Goal: Communication & Community: Answer question/provide support

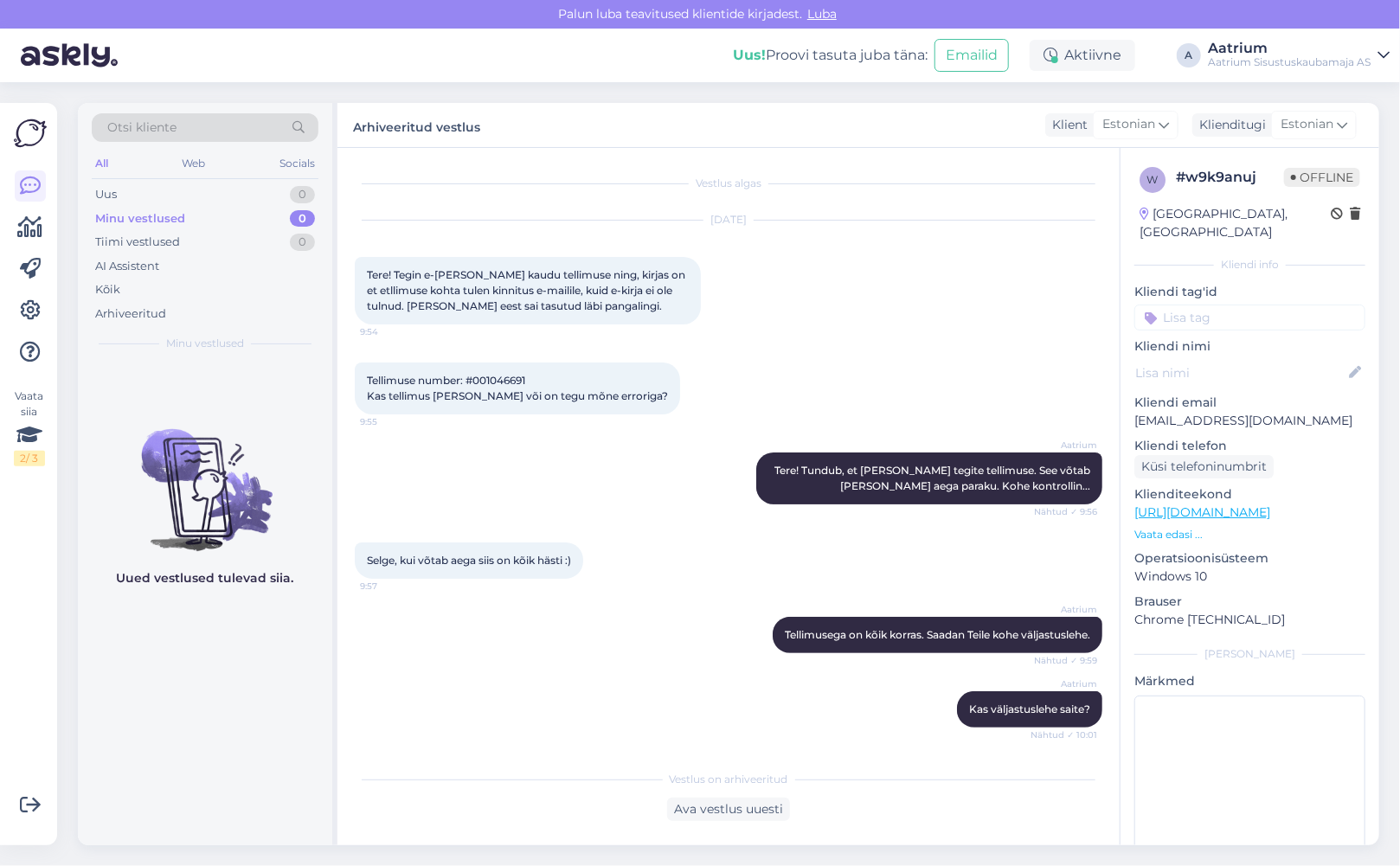
scroll to position [137, 0]
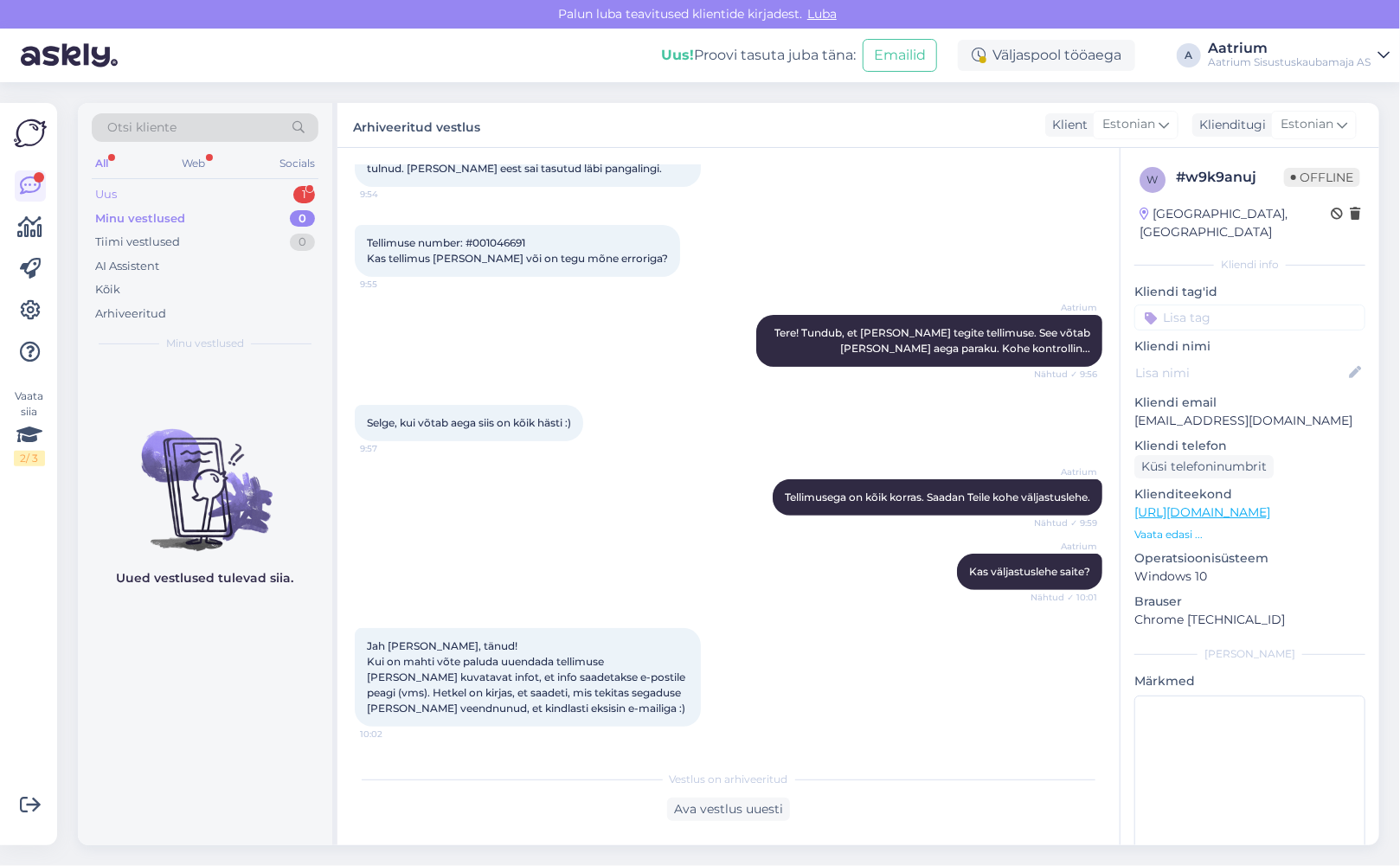
click at [119, 194] on div "Uus 1" at bounding box center [205, 195] width 227 height 25
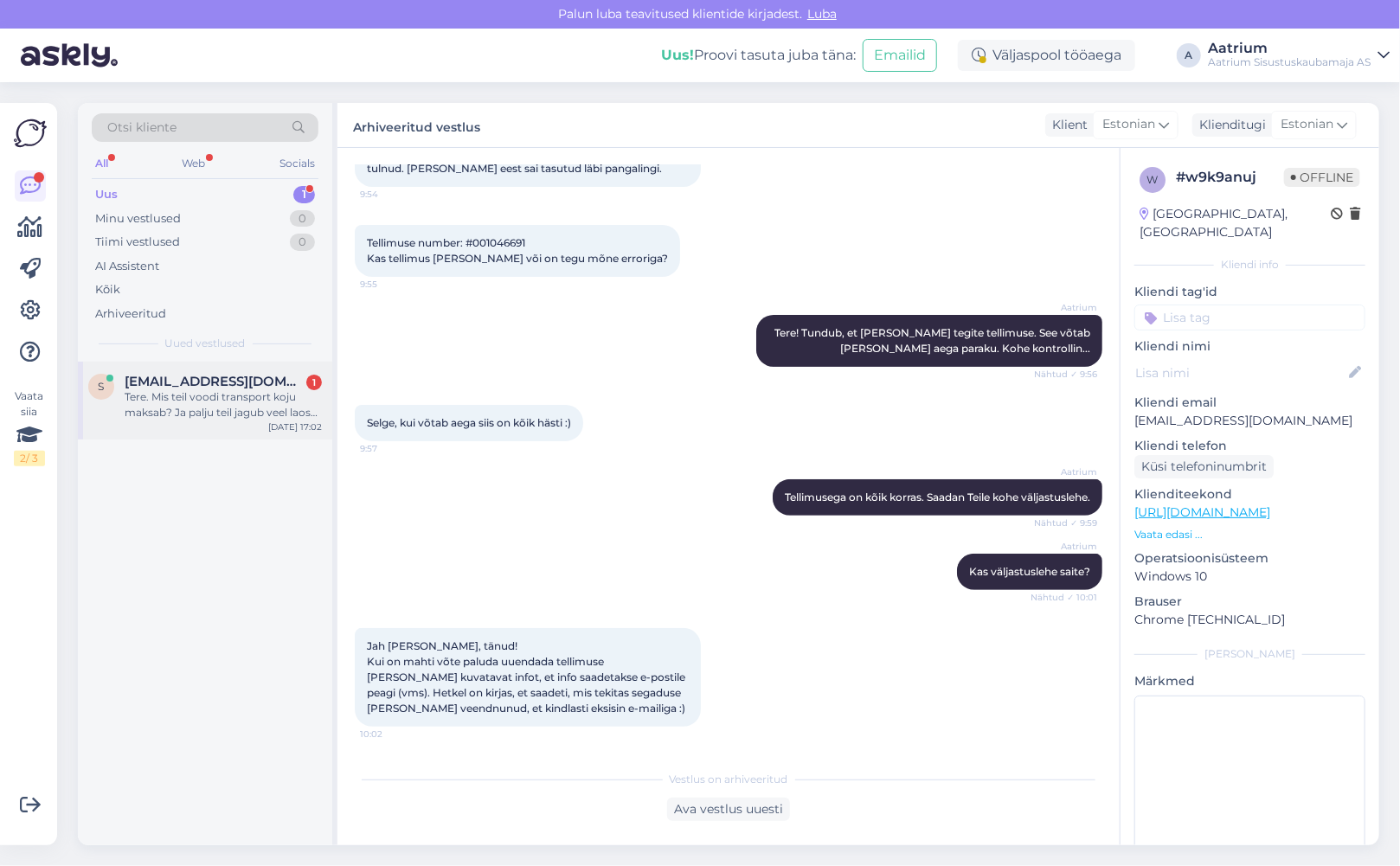
click at [171, 408] on div "Tere. Mis teil voodi transport koju maksab? Ja palju teil jagub veel laos voodi…" at bounding box center [223, 405] width 197 height 31
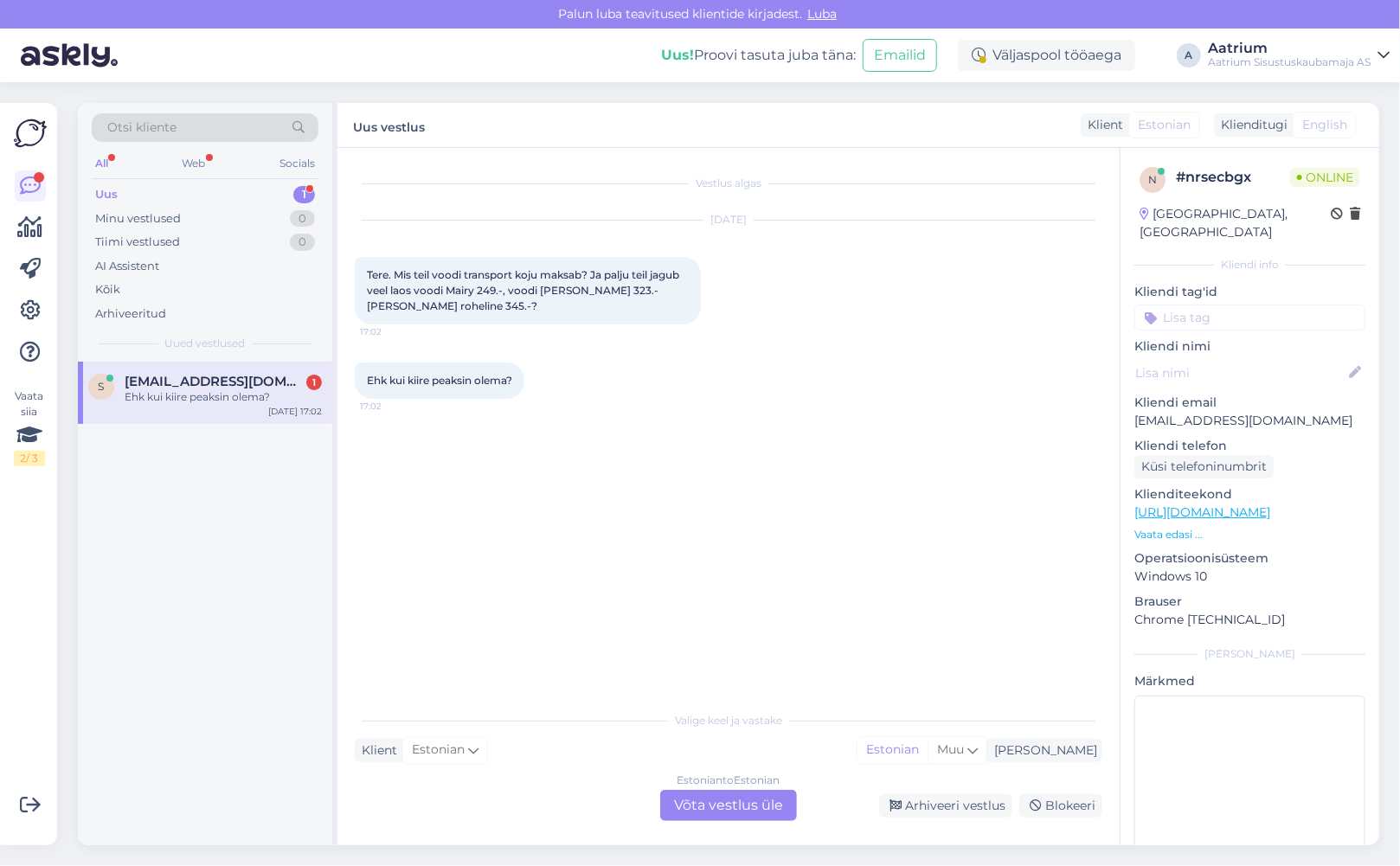
click at [699, 804] on div "Estonian to Estonian Võta vestlus üle" at bounding box center [729, 805] width 136 height 31
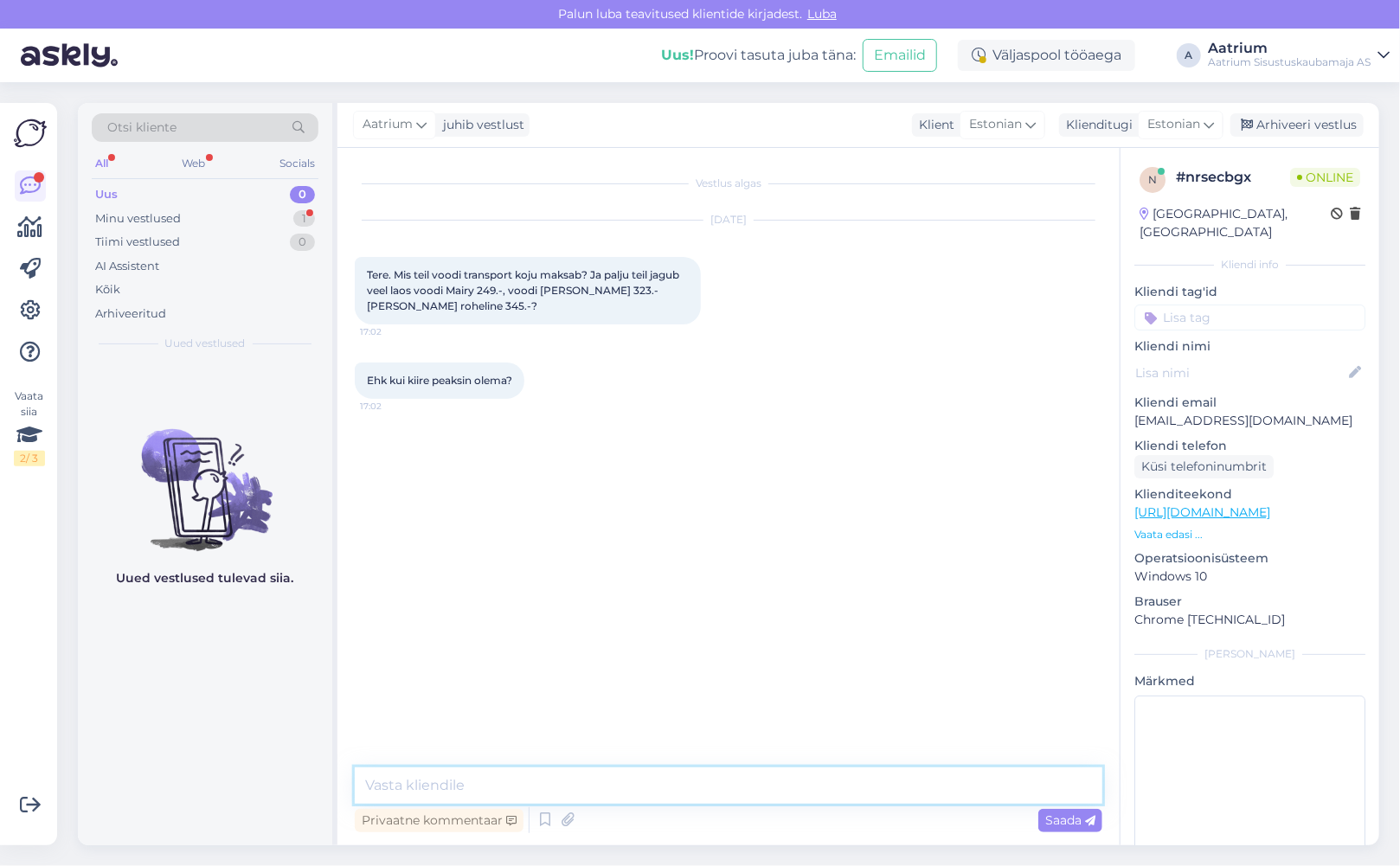
click at [451, 780] on textarea at bounding box center [729, 786] width 748 height 36
click at [638, 786] on textarea "Tere! Transpordi hnnad on näha siin" at bounding box center [729, 786] width 748 height 36
paste textarea "[URL][DOMAIN_NAME]"
type textarea "Tere! Transpordi hnnad on näha siin [URL][DOMAIN_NAME]"
click at [1066, 823] on span "Saada" at bounding box center [1070, 820] width 50 height 15
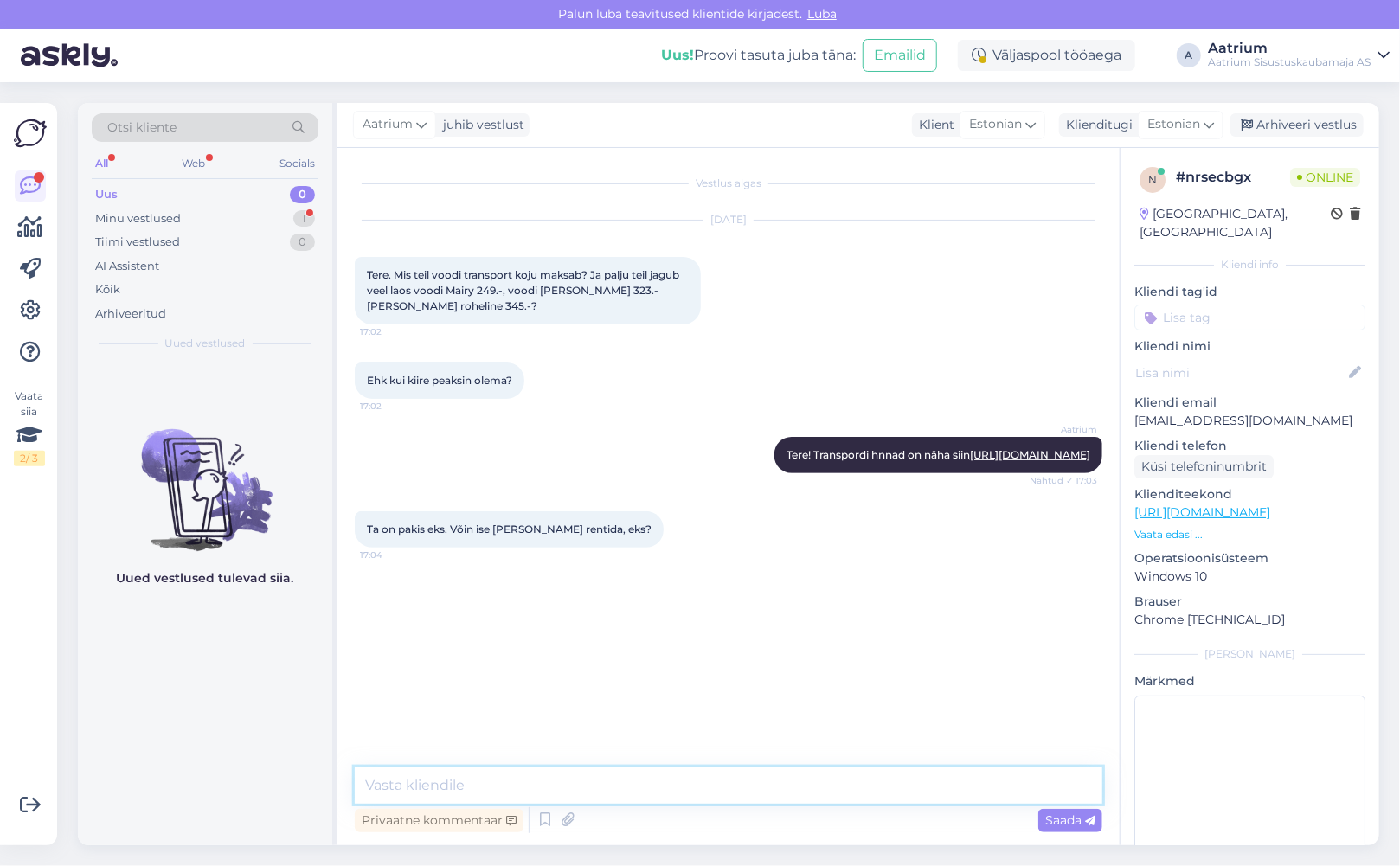
click at [692, 780] on textarea at bounding box center [729, 786] width 748 height 36
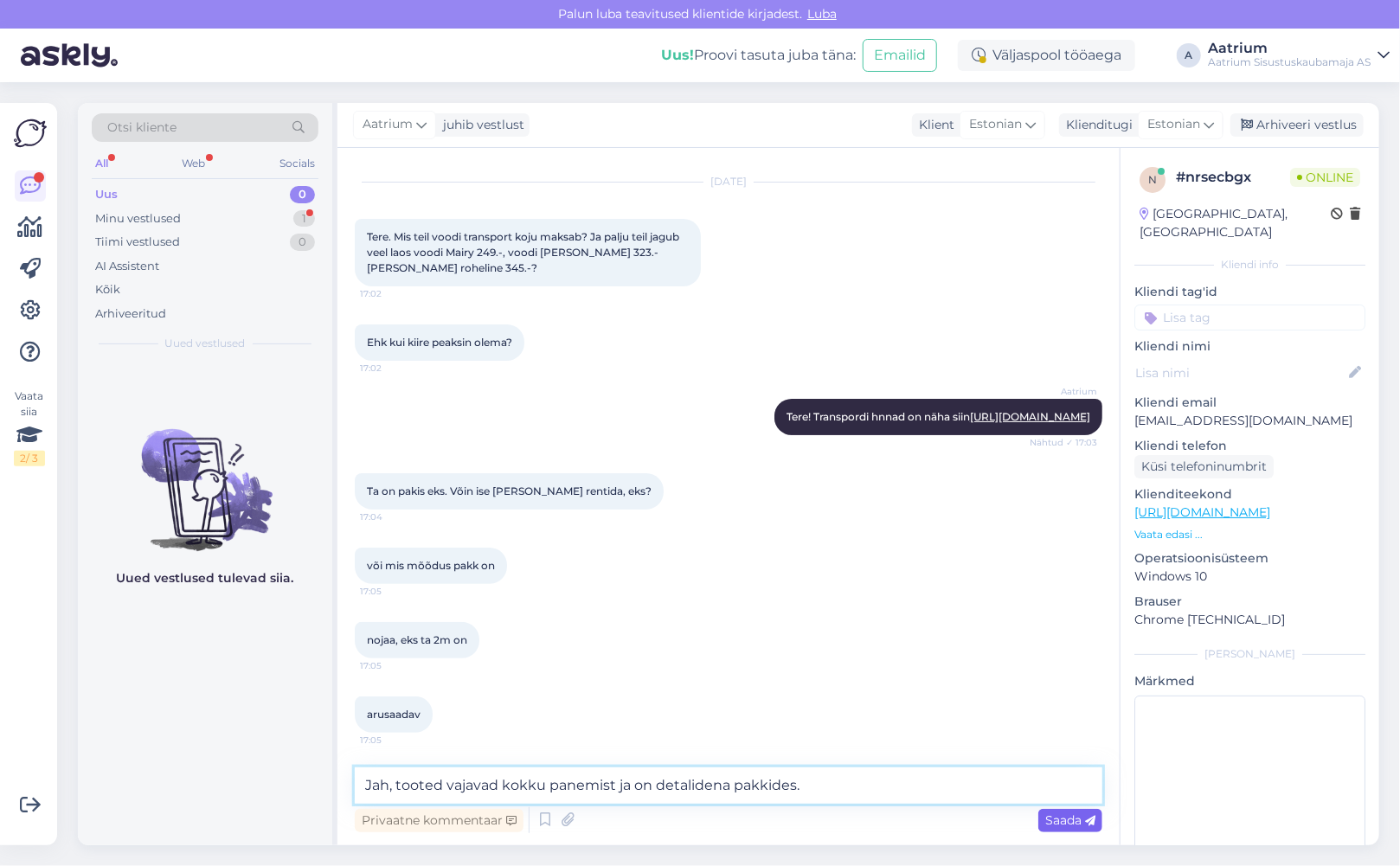
type textarea "Jah, tooted vajavad kokku panemist ja on detalidena pakkides."
click at [1063, 819] on span "Saada" at bounding box center [1070, 820] width 50 height 15
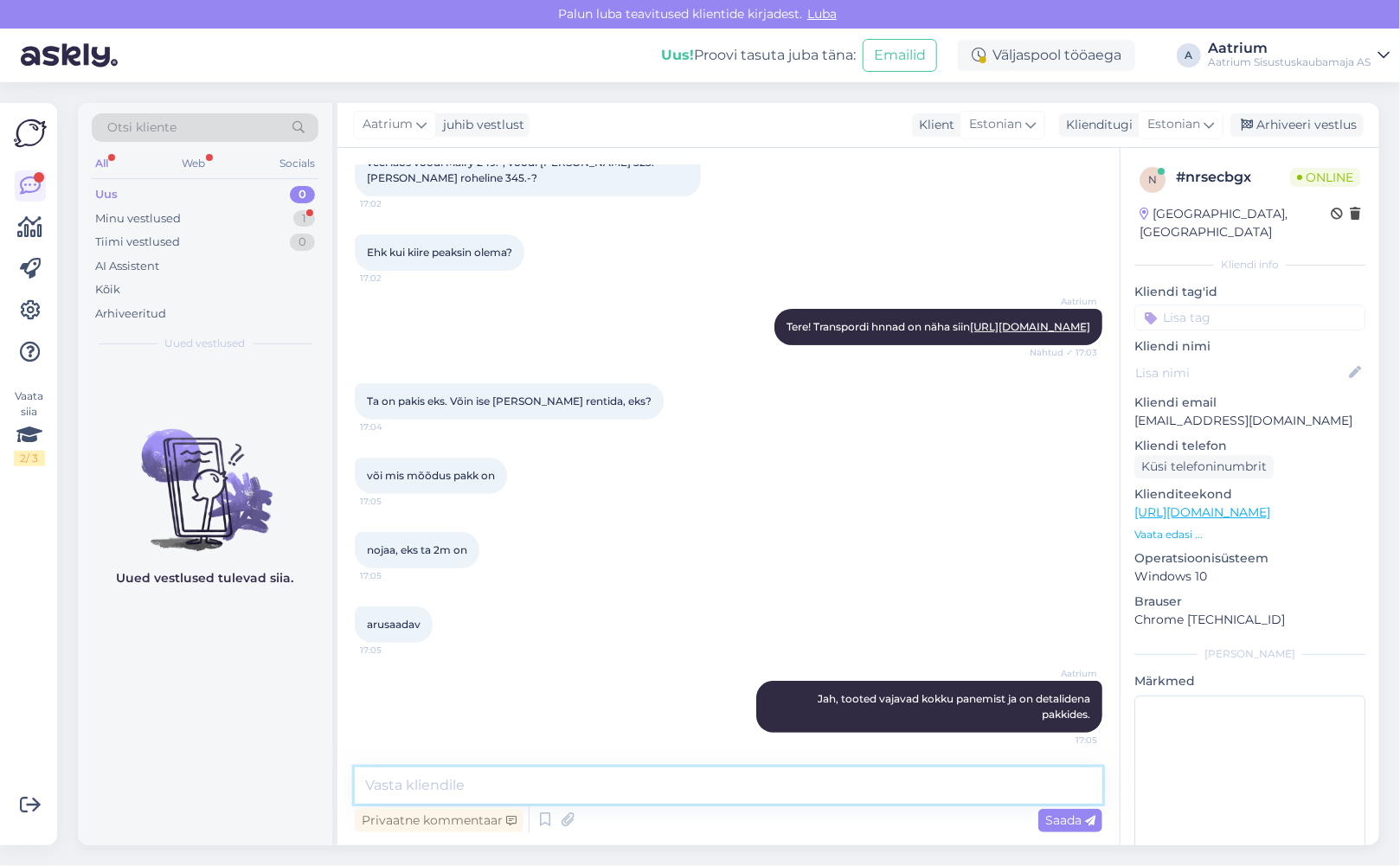
click at [497, 792] on textarea at bounding box center [729, 786] width 748 height 36
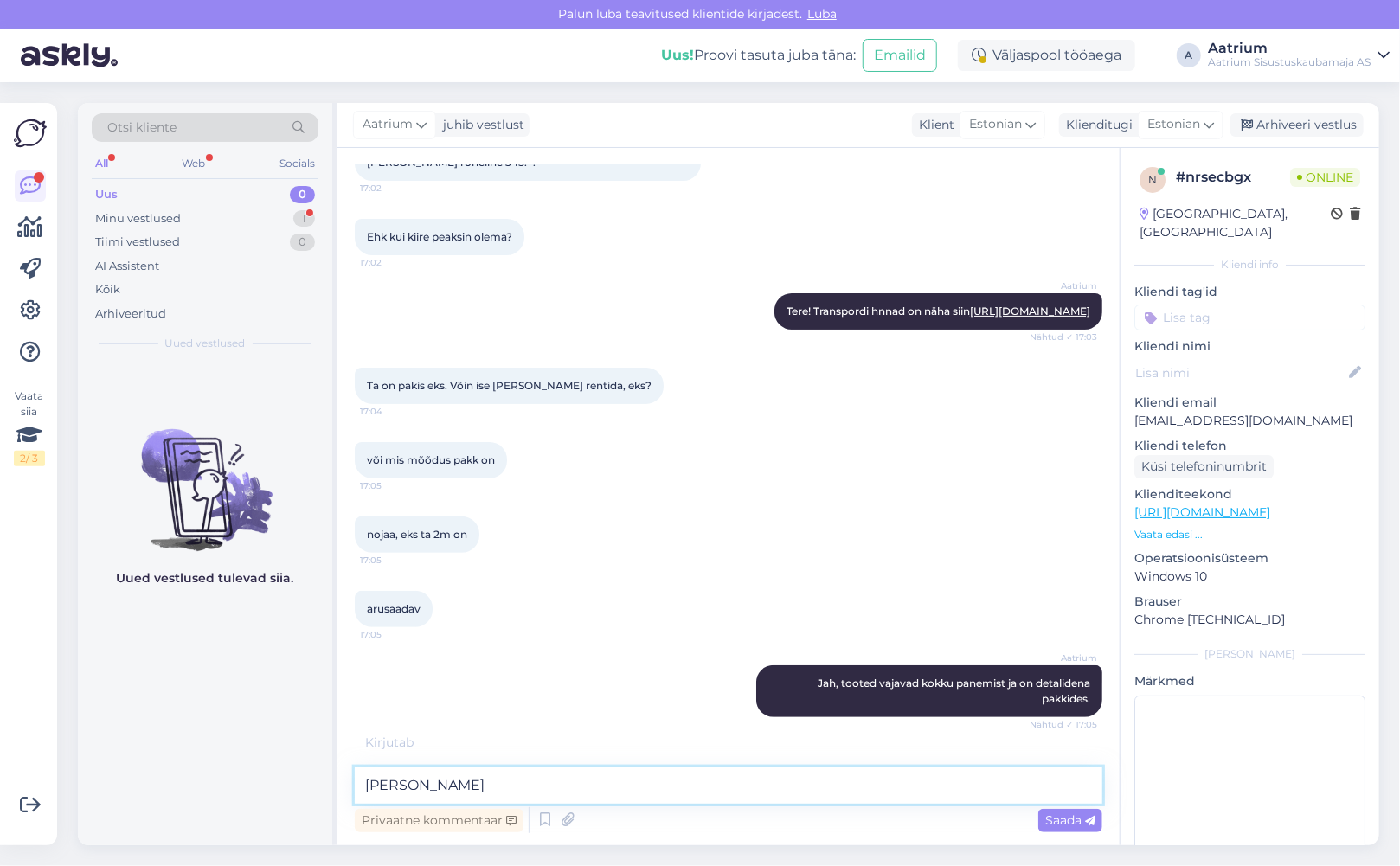
type textarea "J"
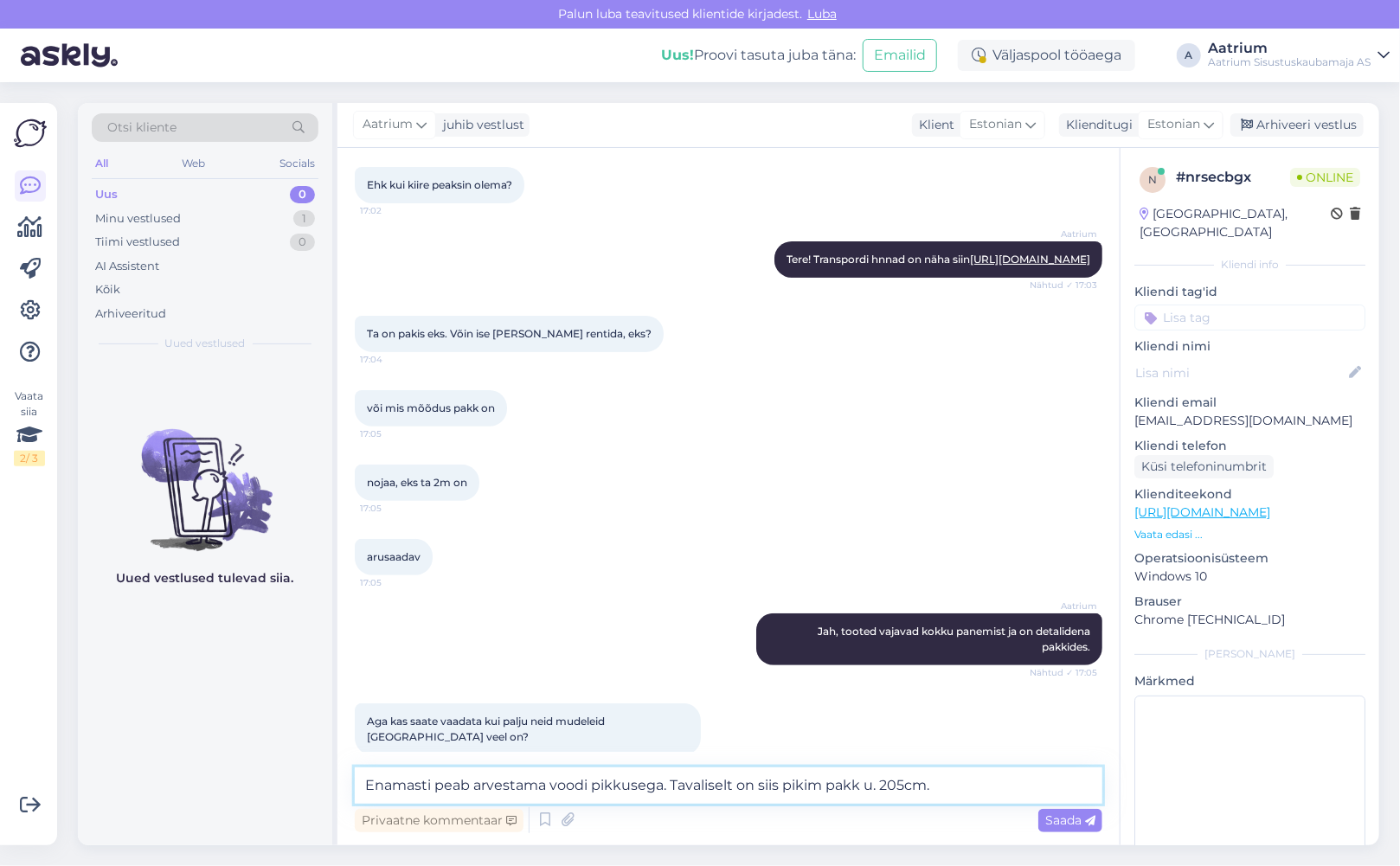
scroll to position [230, 0]
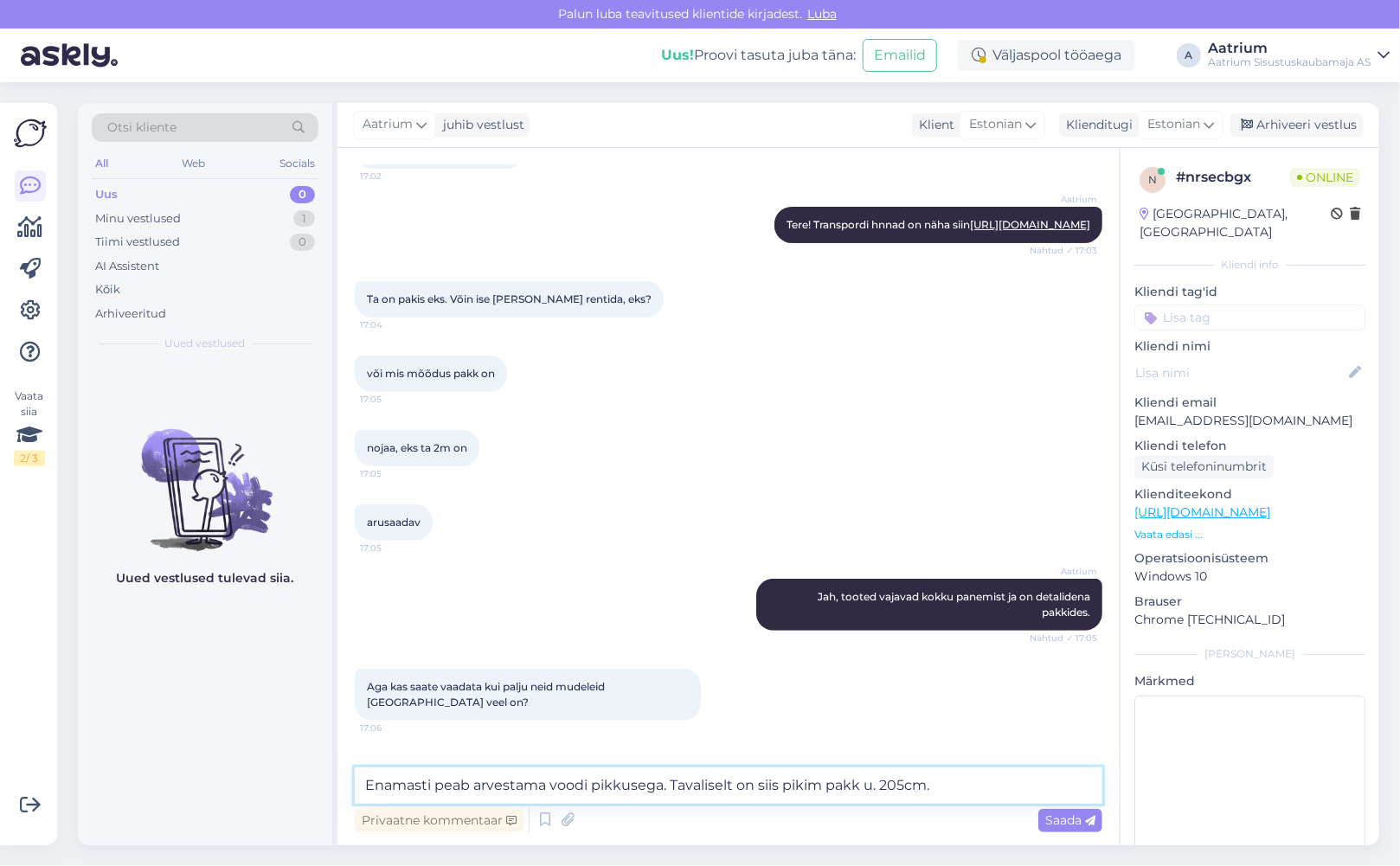
type textarea "Enamasti peab arvestama voodi pikkusega. Tavaliselt on siis pikim pakk u. 205cm."
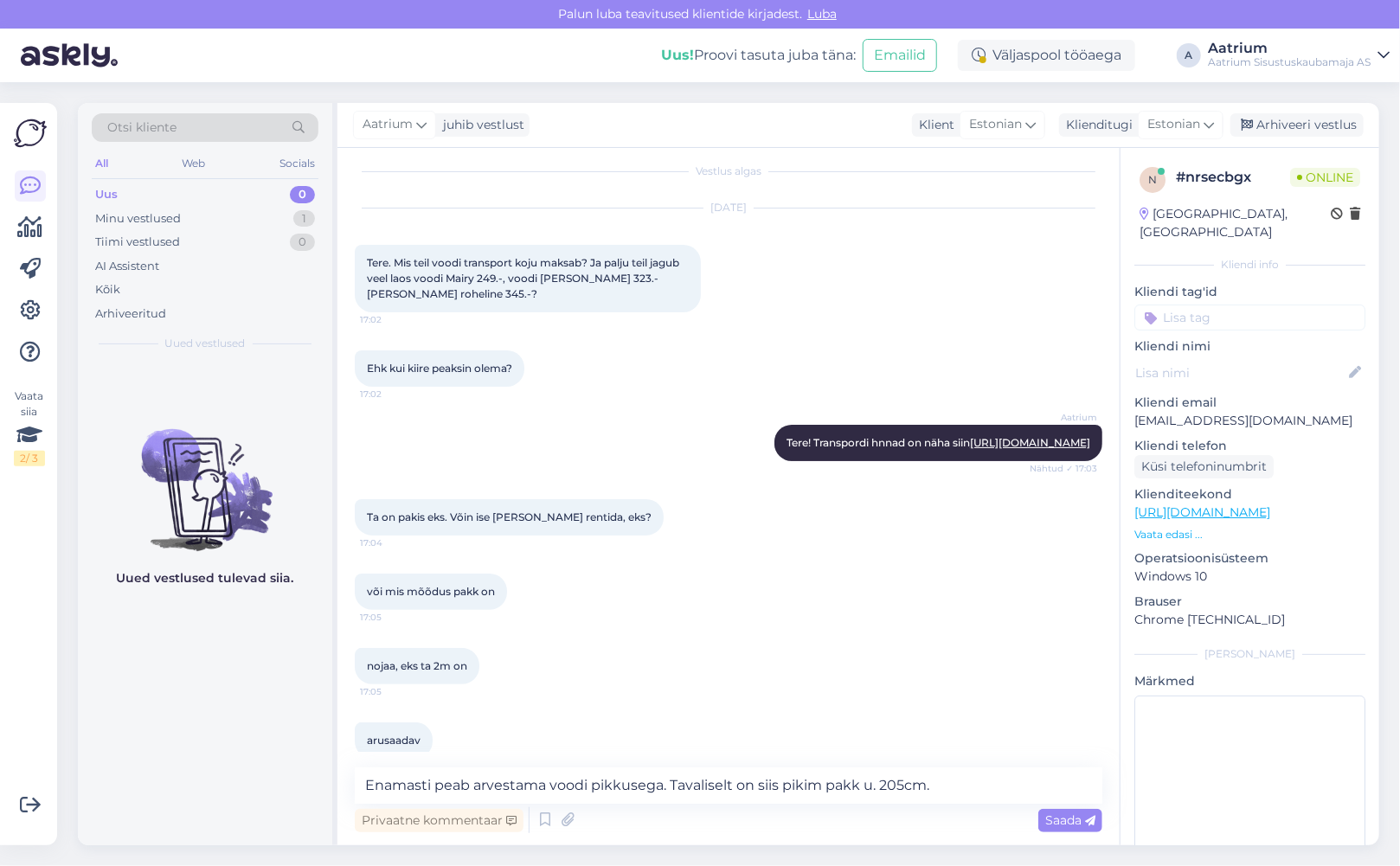
scroll to position [0, 0]
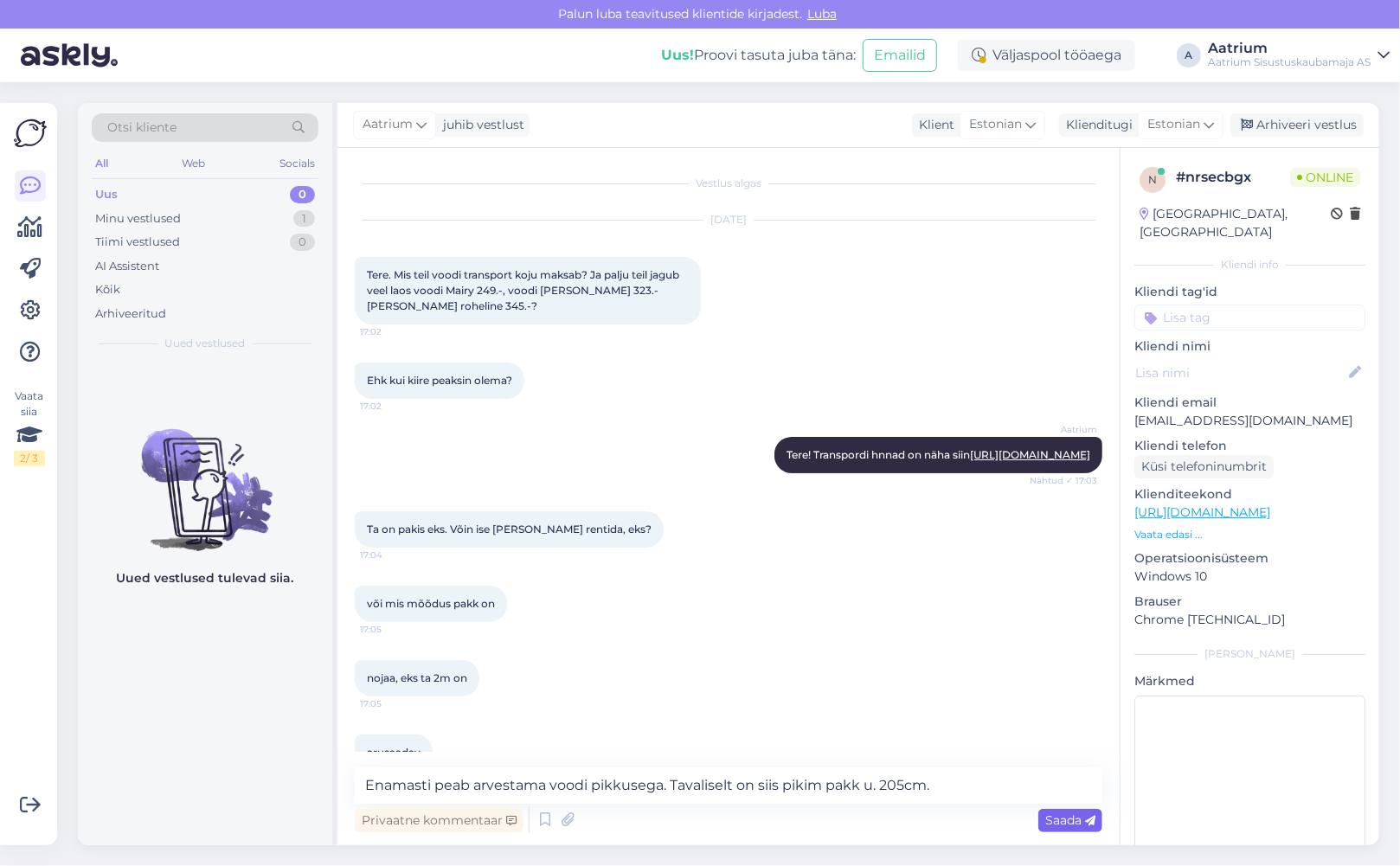
click at [1064, 822] on span "Saada" at bounding box center [1070, 820] width 50 height 15
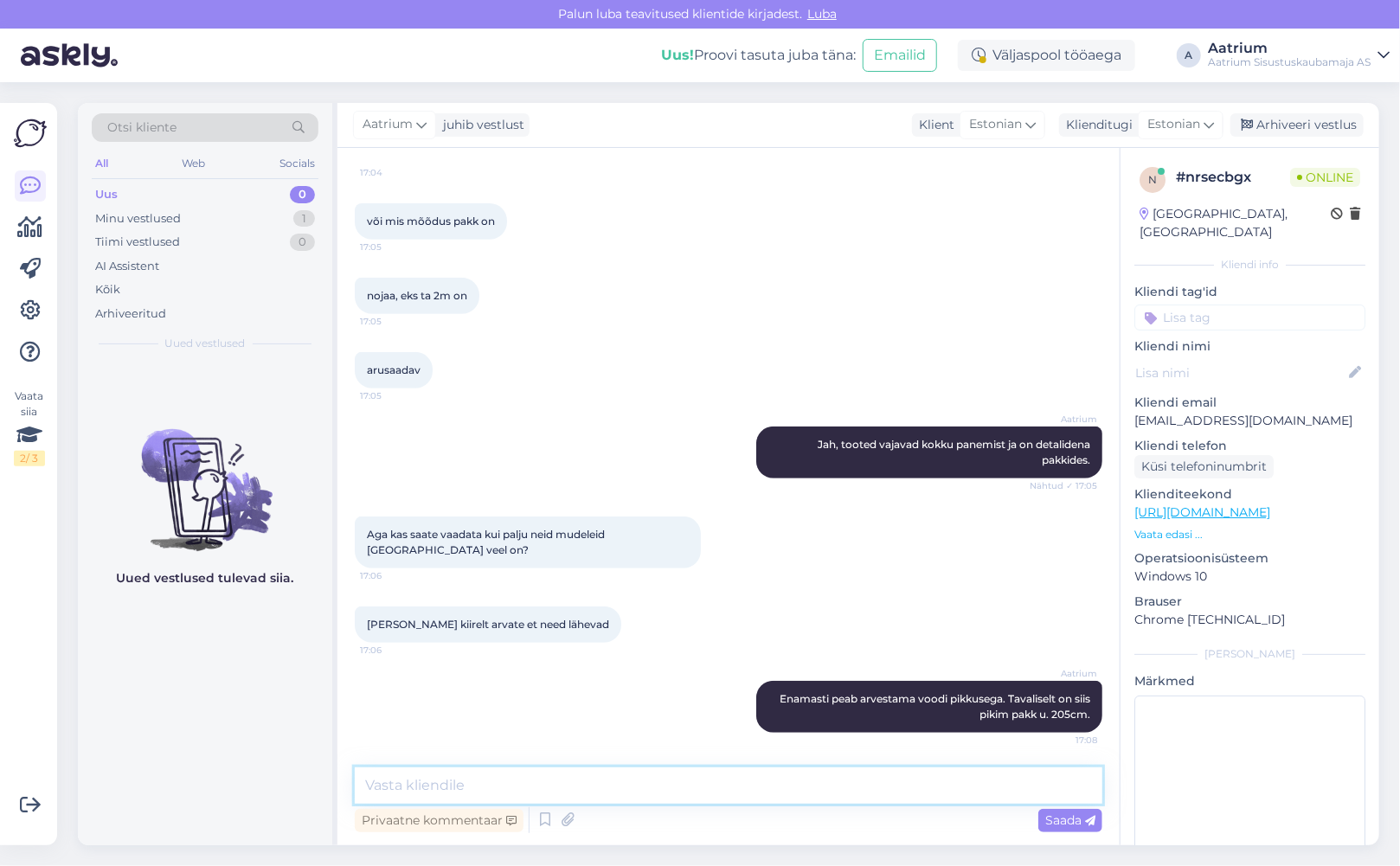
click at [460, 789] on textarea at bounding box center [729, 786] width 748 height 36
type textarea "E"
click at [270, 729] on div "Uued vestlused tulevad siia." at bounding box center [206, 604] width 255 height 484
click at [796, 787] on textarea "Praegu on kõiki mudeleid ladudes päris palju. Ei oska öelda" at bounding box center [729, 786] width 748 height 36
type textarea "Praegu on kõiki mudeleid ladudes päris palju."
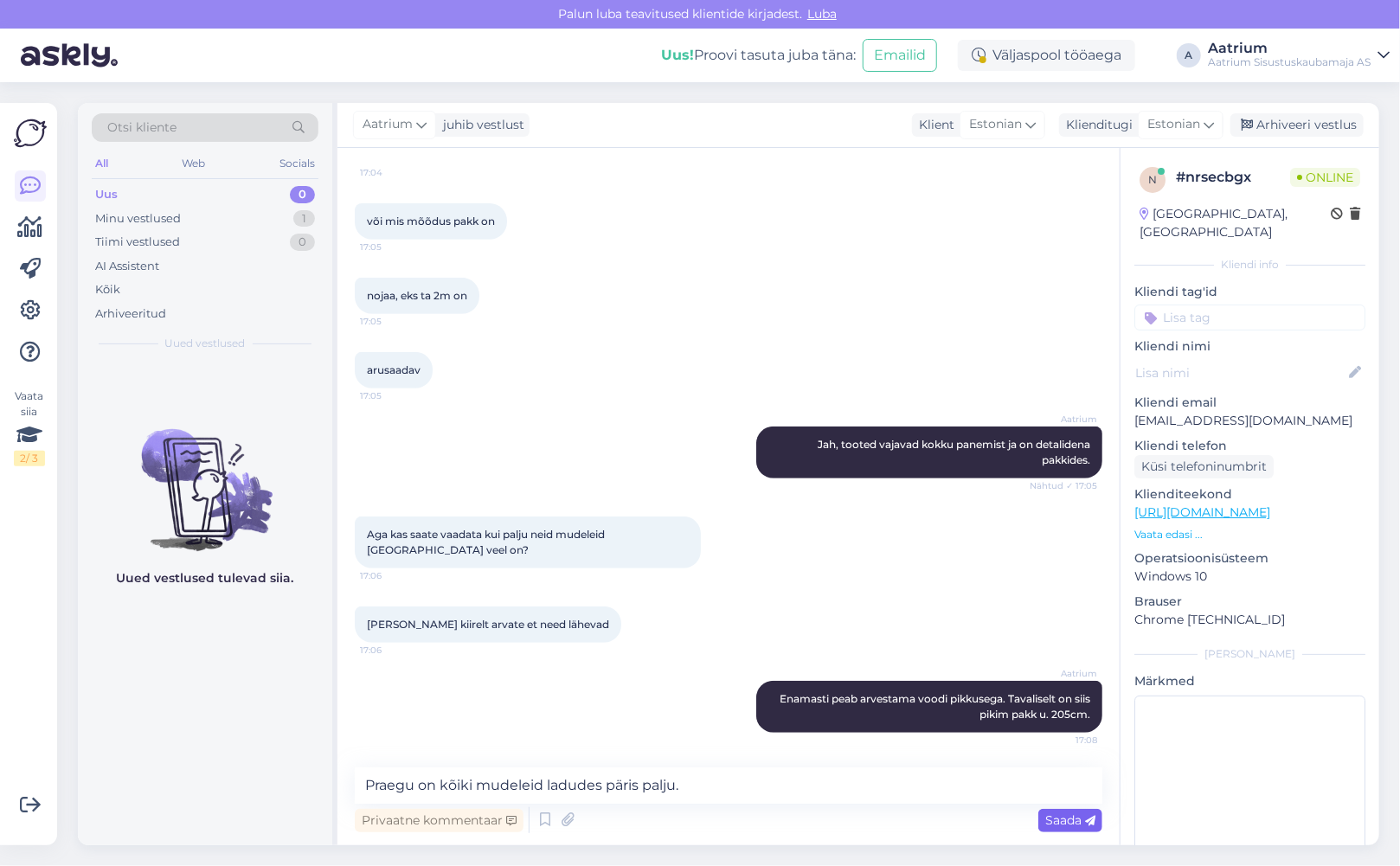
click at [1046, 821] on span "Saada" at bounding box center [1070, 820] width 50 height 15
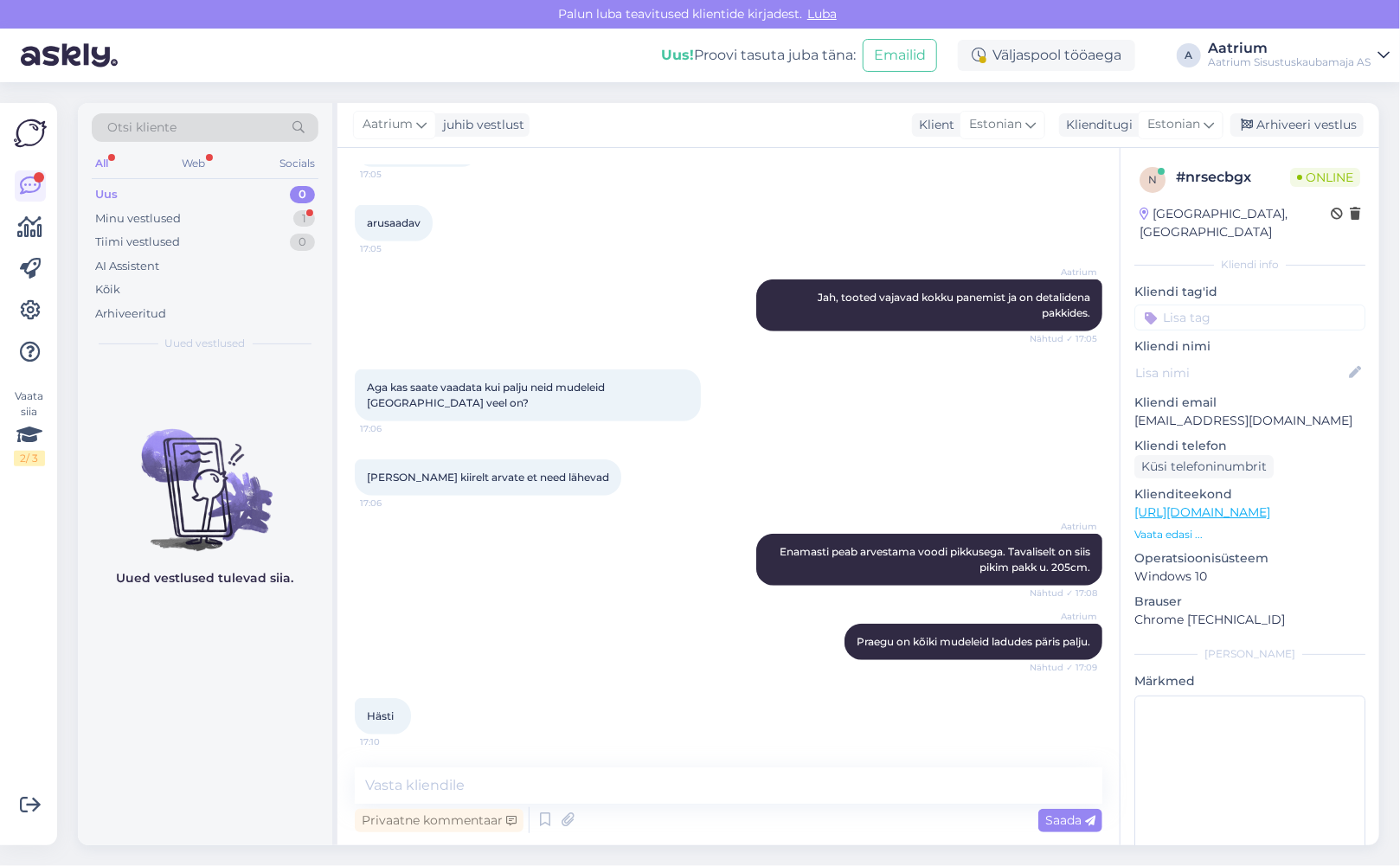
scroll to position [531, 0]
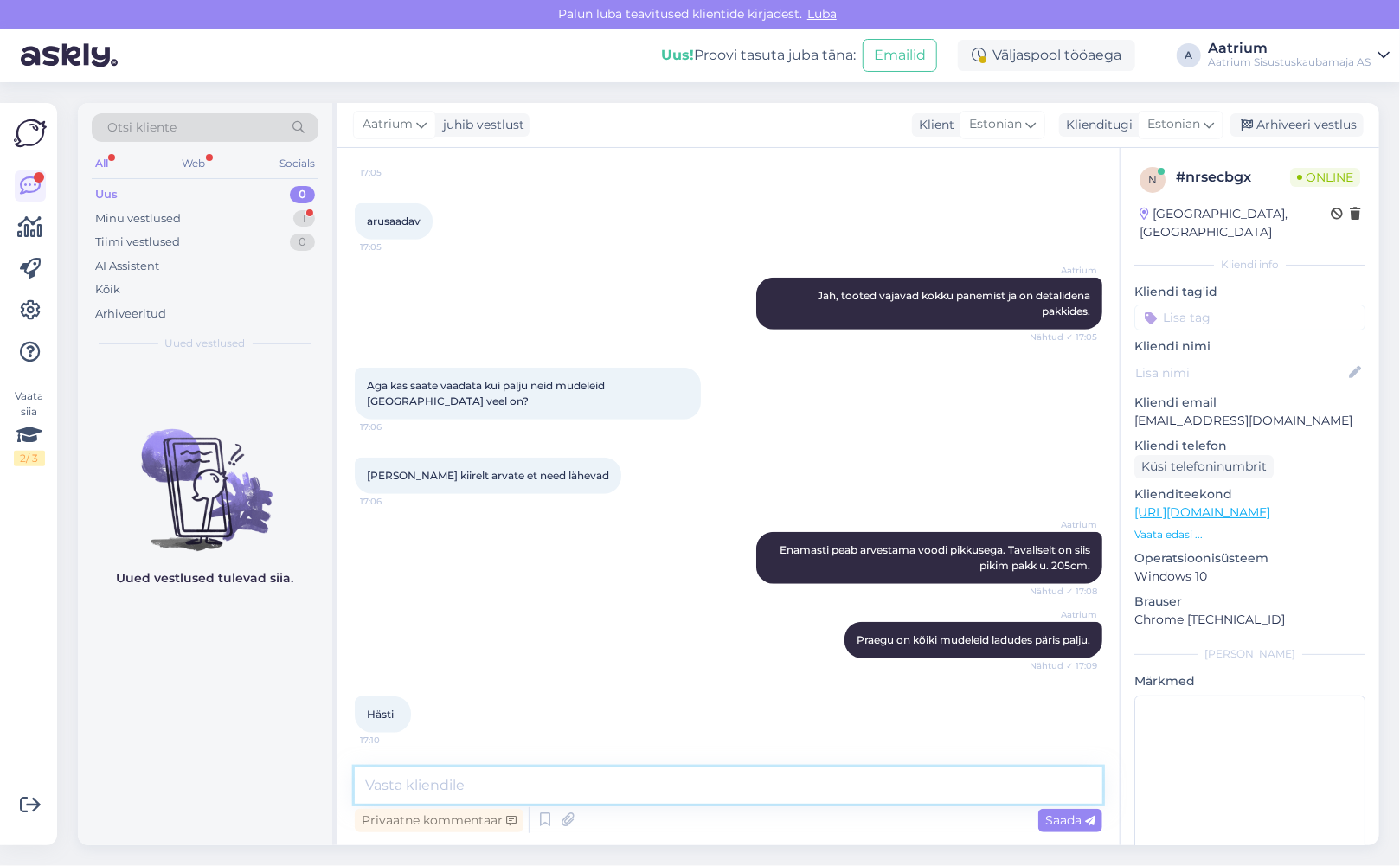
click at [539, 782] on textarea at bounding box center [729, 786] width 748 height 36
click at [135, 213] on div "Minu vestlused" at bounding box center [138, 218] width 86 height 17
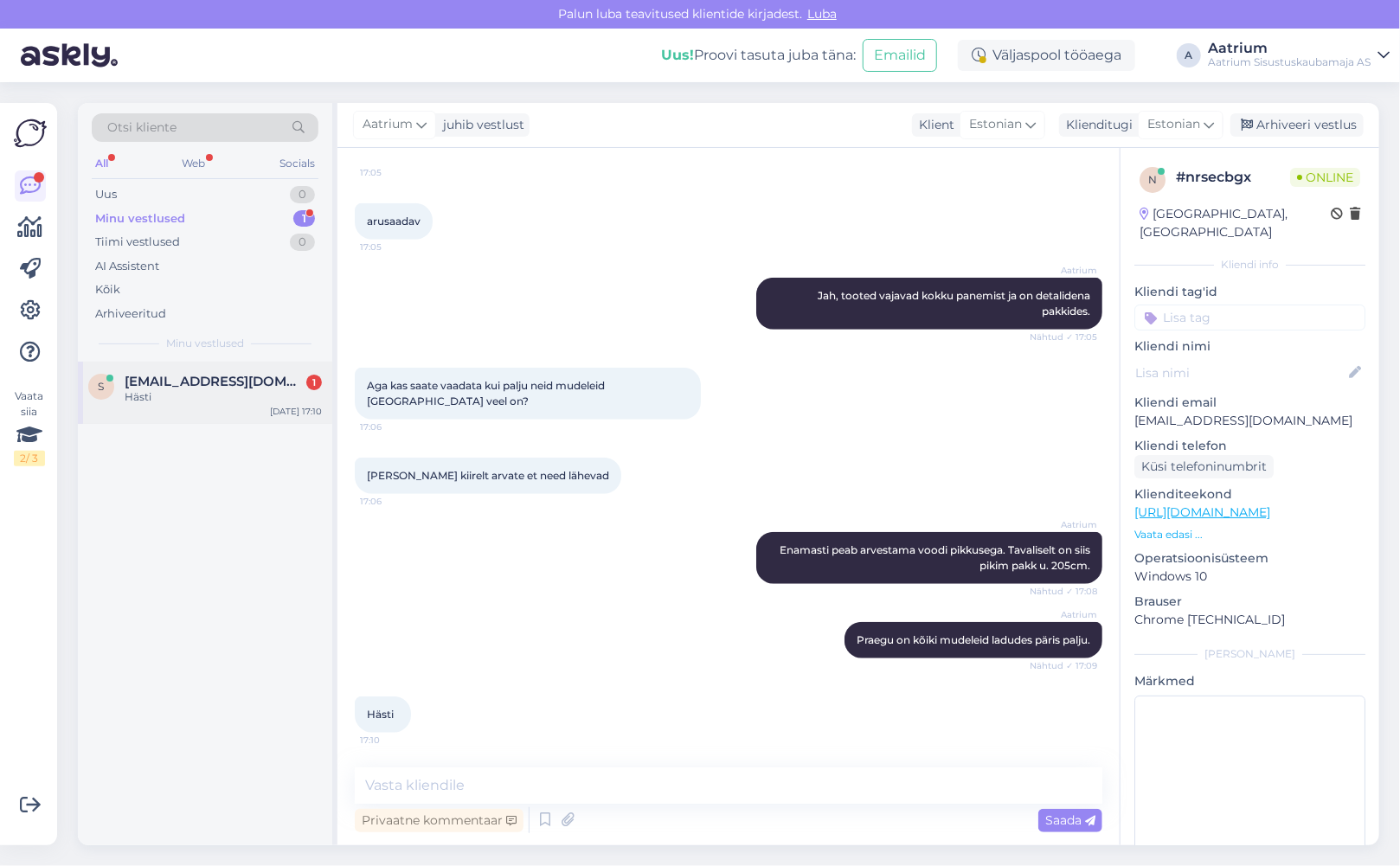
click at [166, 405] on div "s [EMAIL_ADDRESS][DOMAIN_NAME] 1 Hästi [DATE] 17:10" at bounding box center [206, 393] width 255 height 62
